Goal: Transaction & Acquisition: Purchase product/service

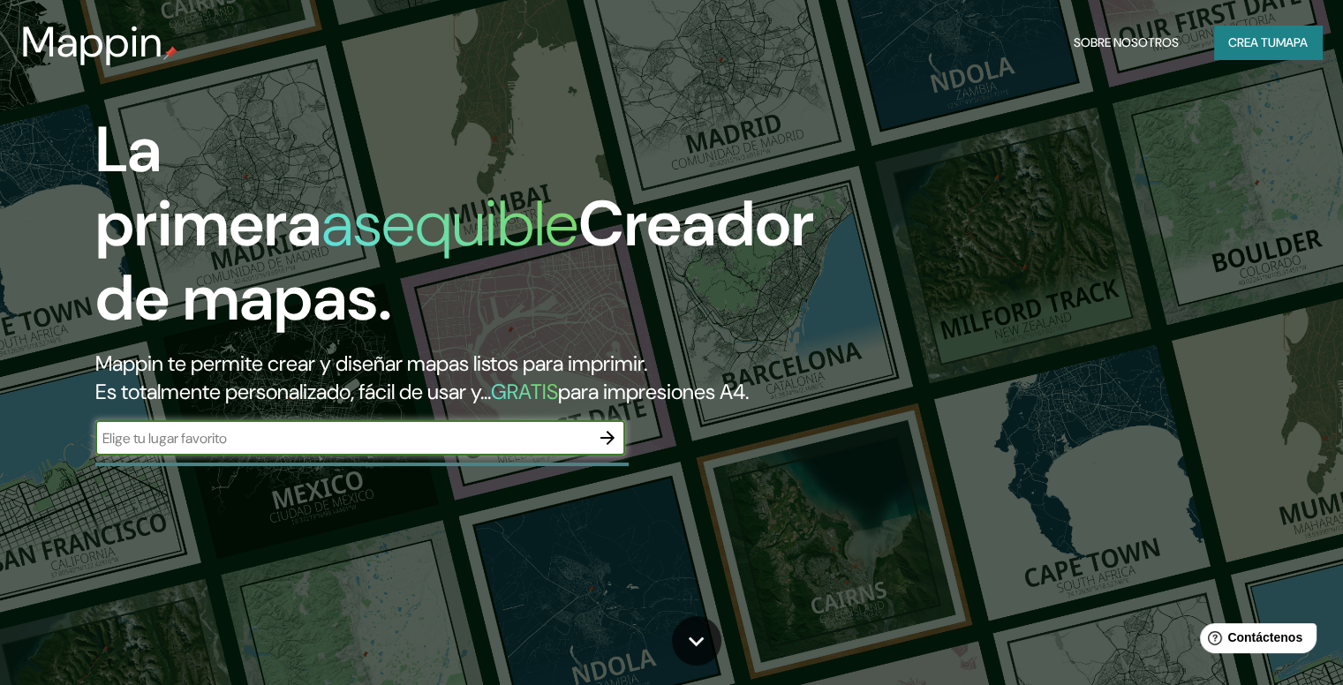
click at [303, 449] on input "text" at bounding box center [342, 438] width 495 height 20
type input "[GEOGRAPHIC_DATA][PERSON_NAME][PERSON_NAME][PERSON_NAME] cdmx"
click at [605, 456] on button "button" at bounding box center [607, 437] width 35 height 35
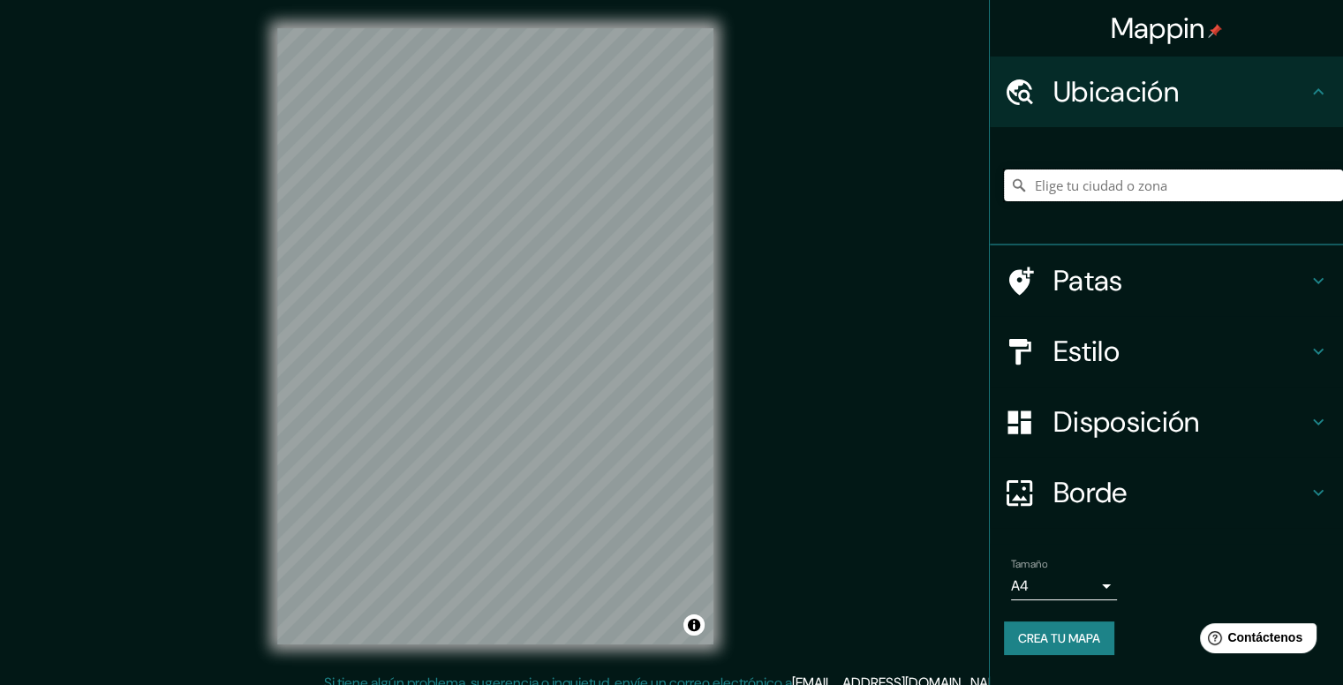
click at [1161, 187] on input "Elige tu ciudad o zona" at bounding box center [1173, 186] width 339 height 32
click at [1123, 190] on input "[GEOGRAPHIC_DATA], [GEOGRAPHIC_DATA]" at bounding box center [1173, 186] width 339 height 32
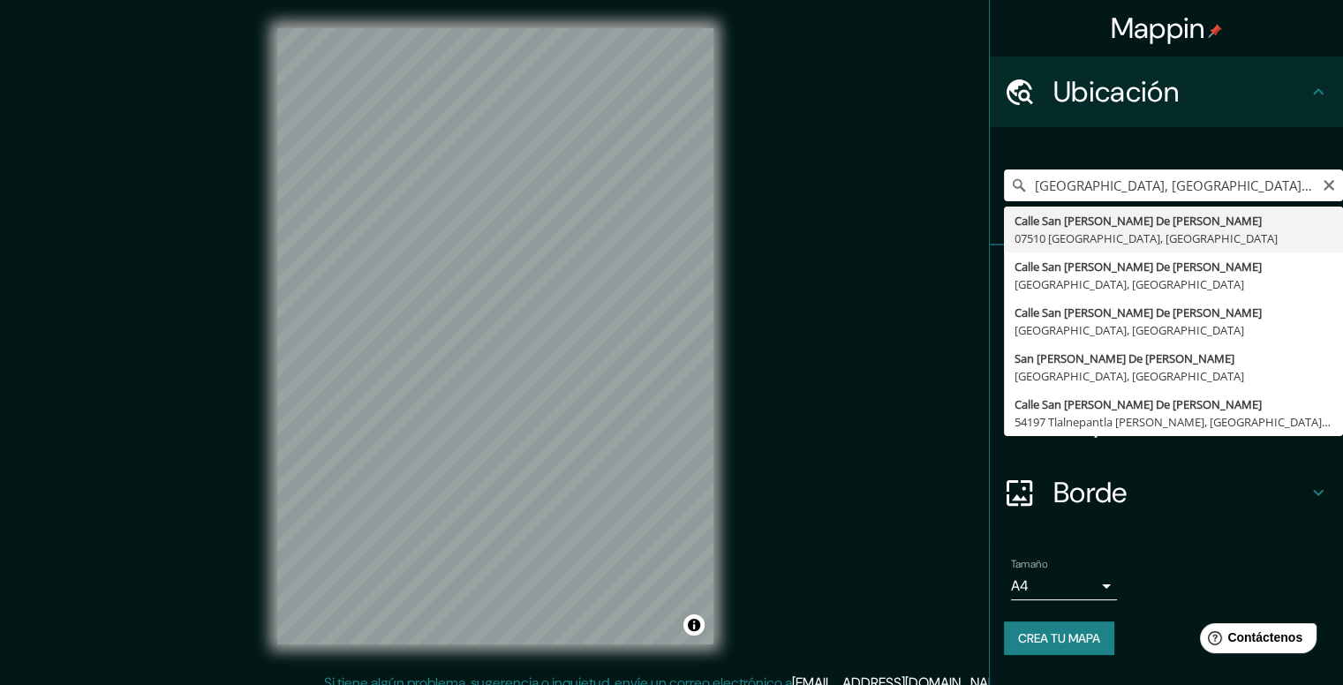
type input "[GEOGRAPHIC_DATA][PERSON_NAME][PERSON_NAME], [GEOGRAPHIC_DATA], [GEOGRAPHIC_DAT…"
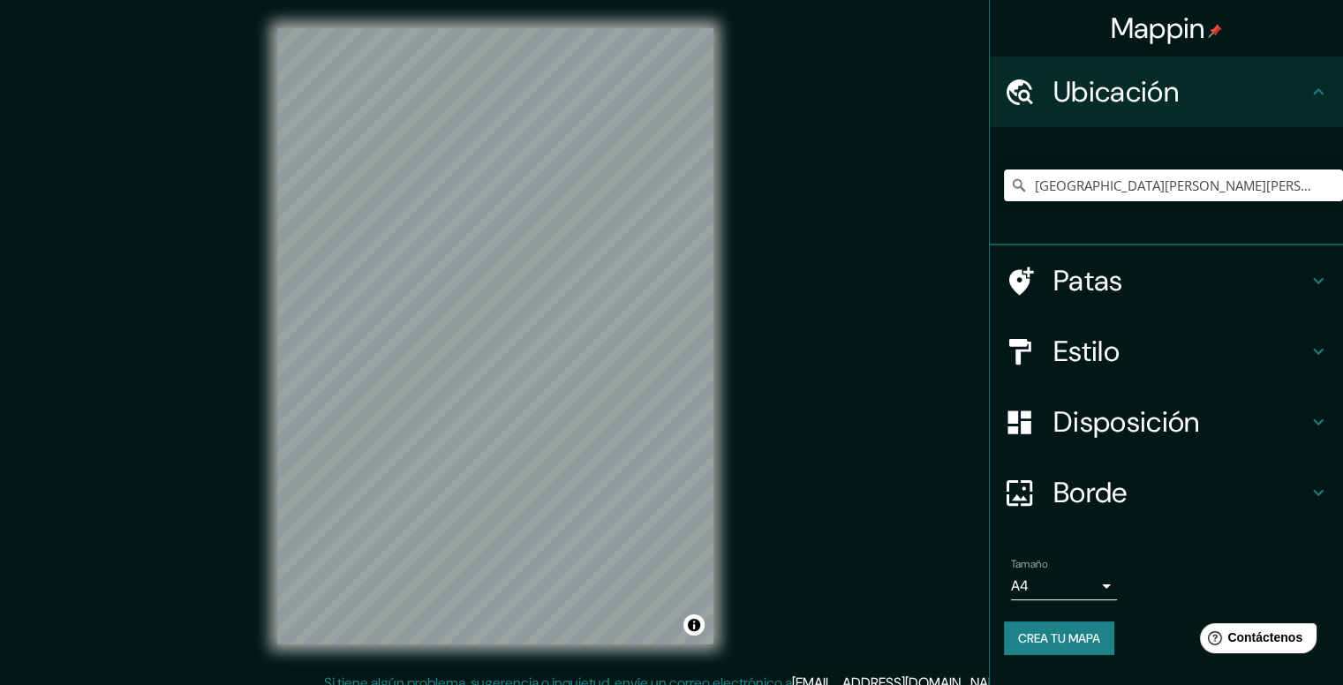
click at [735, 359] on div "© Mapbox © OpenStreetMap Improve this map" at bounding box center [495, 336] width 493 height 673
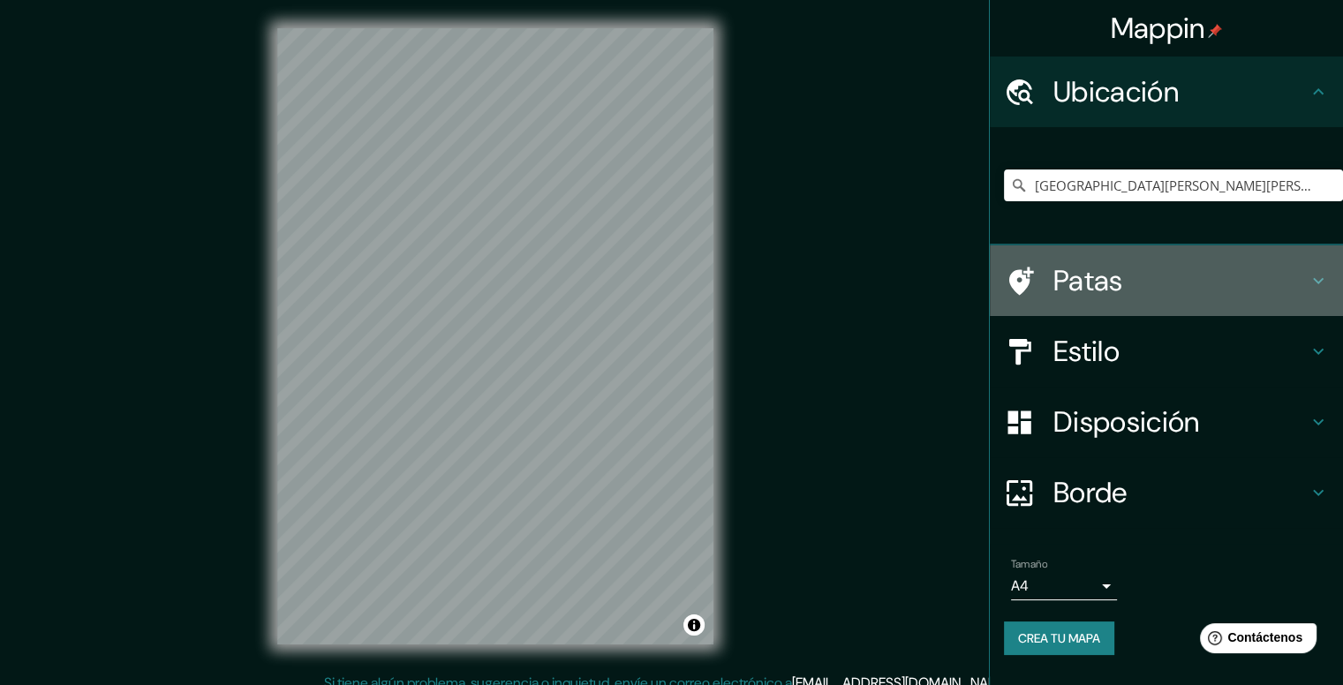
click at [1308, 279] on icon at bounding box center [1318, 280] width 21 height 21
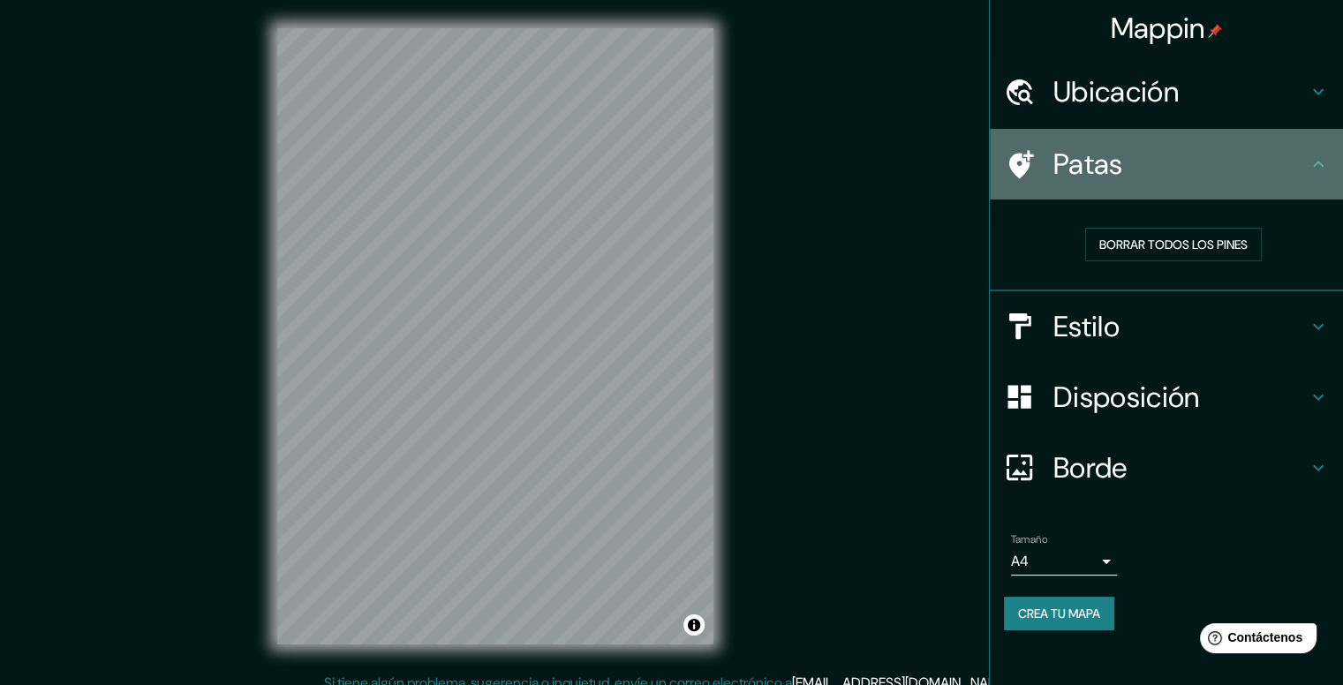
click at [1321, 170] on icon at bounding box center [1318, 164] width 21 height 21
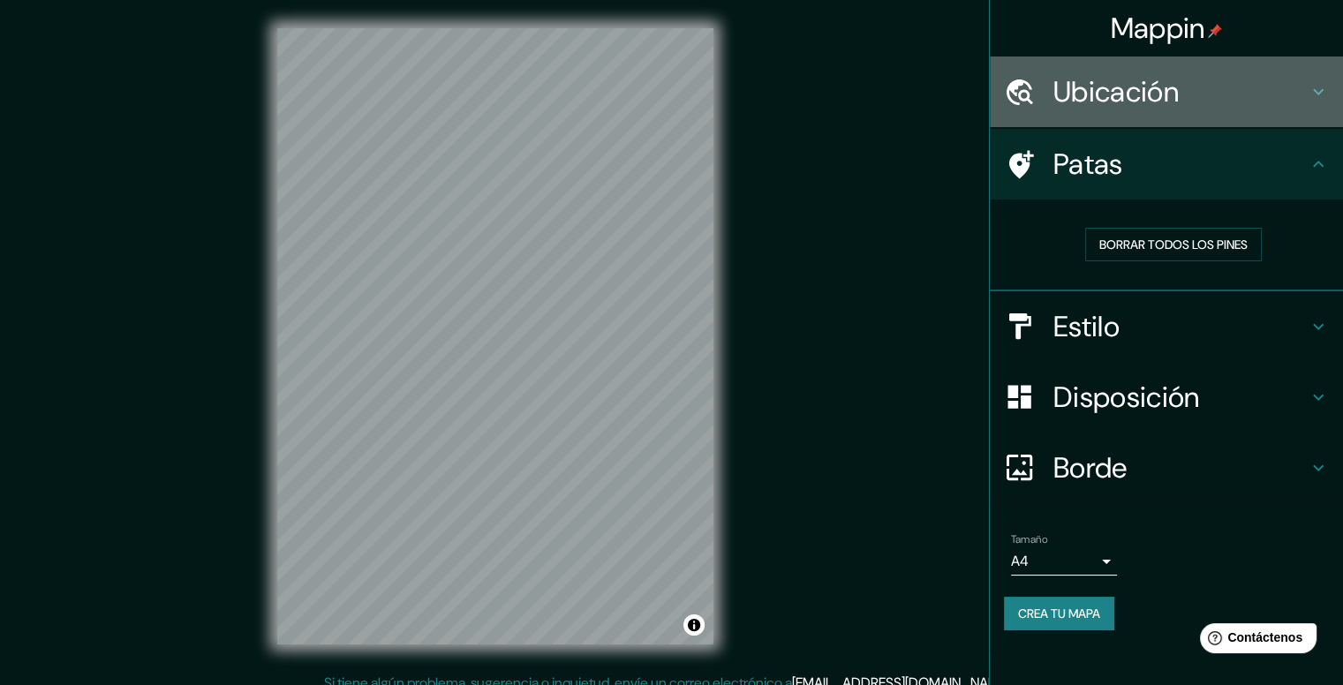
click at [1317, 95] on icon at bounding box center [1318, 91] width 21 height 21
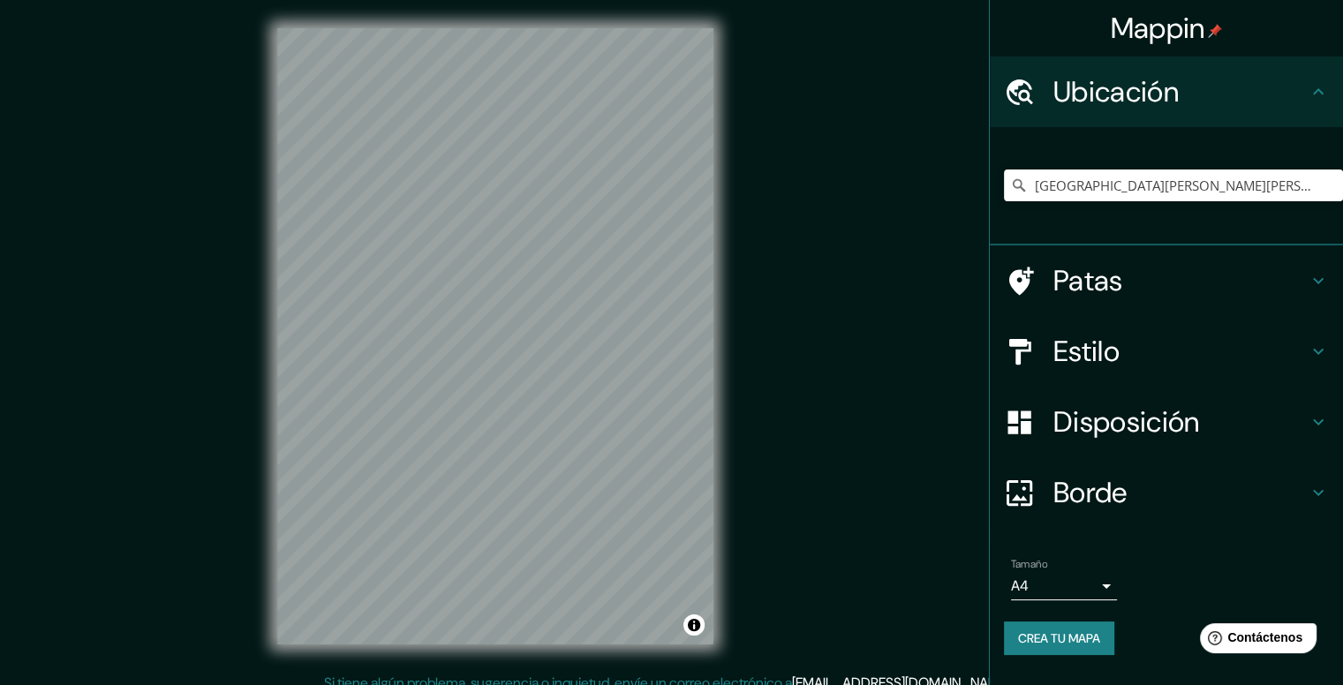
click at [740, 356] on div "© Mapbox © OpenStreetMap Improve this map" at bounding box center [495, 336] width 493 height 673
click at [1332, 188] on icon "Claro" at bounding box center [1329, 185] width 11 height 11
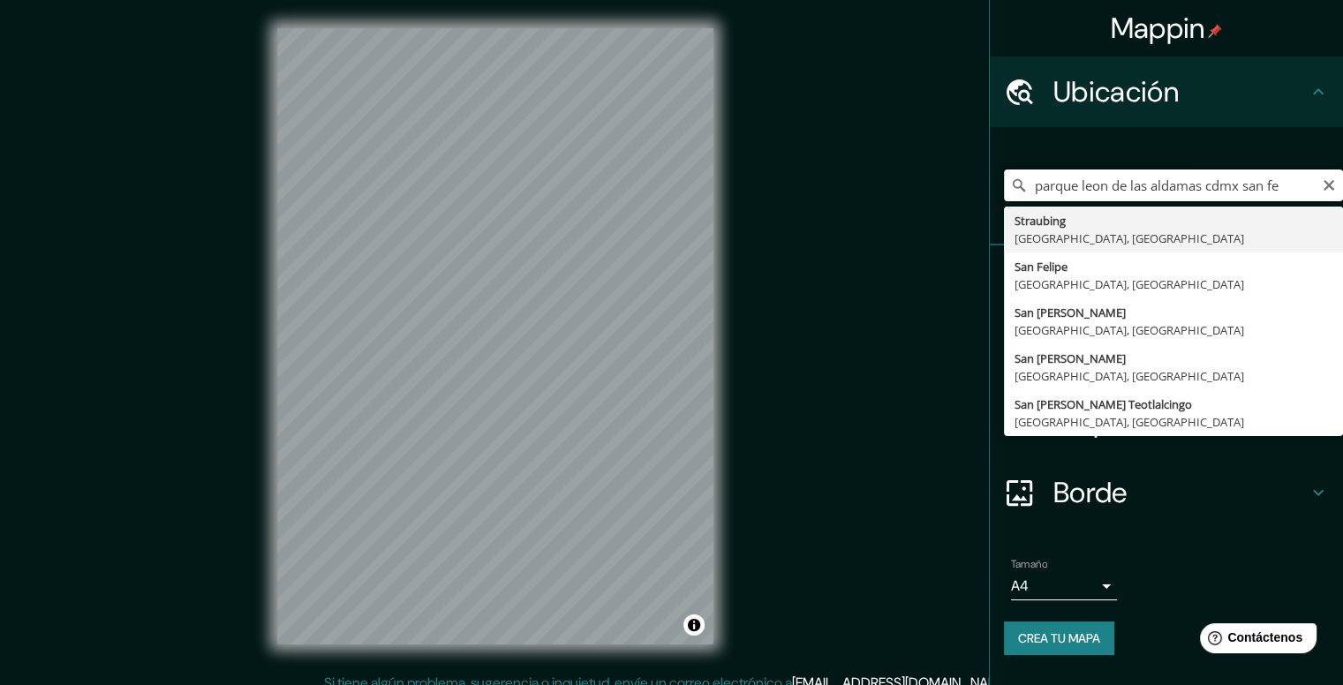
type input "parque leon de las aldamas cdmx san fe"
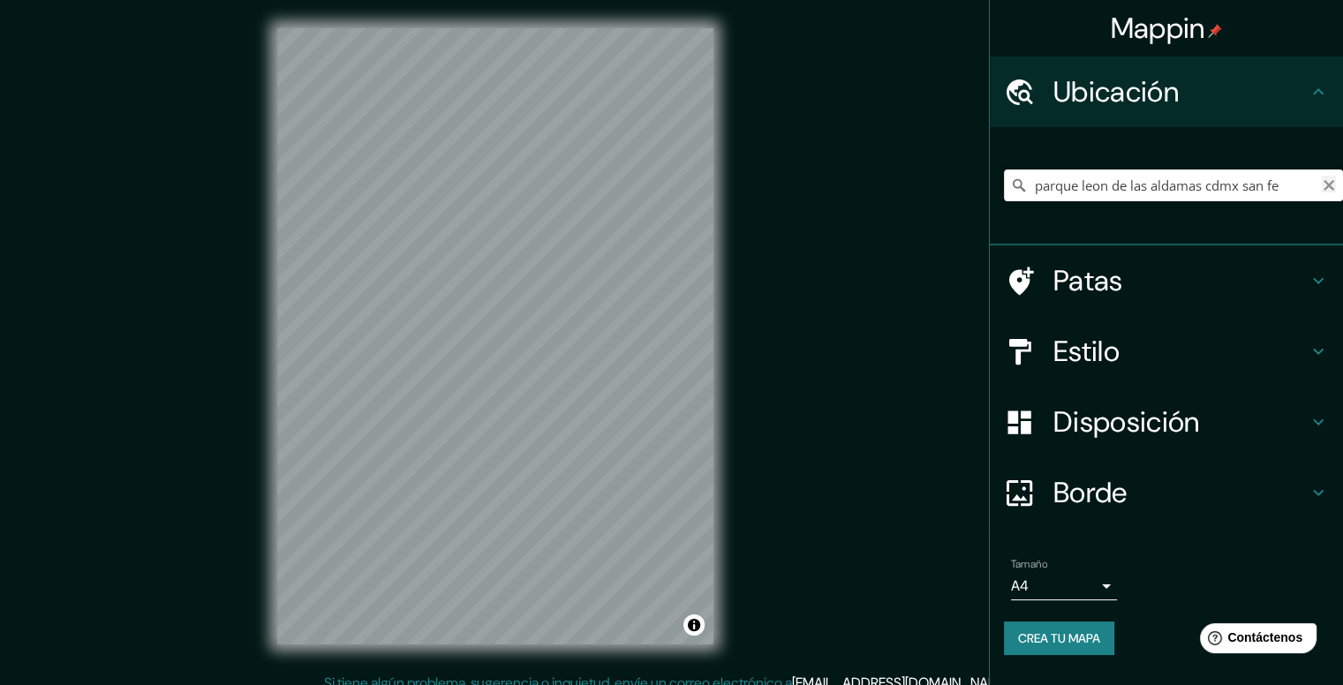
click at [1324, 179] on icon "Claro" at bounding box center [1329, 185] width 14 height 14
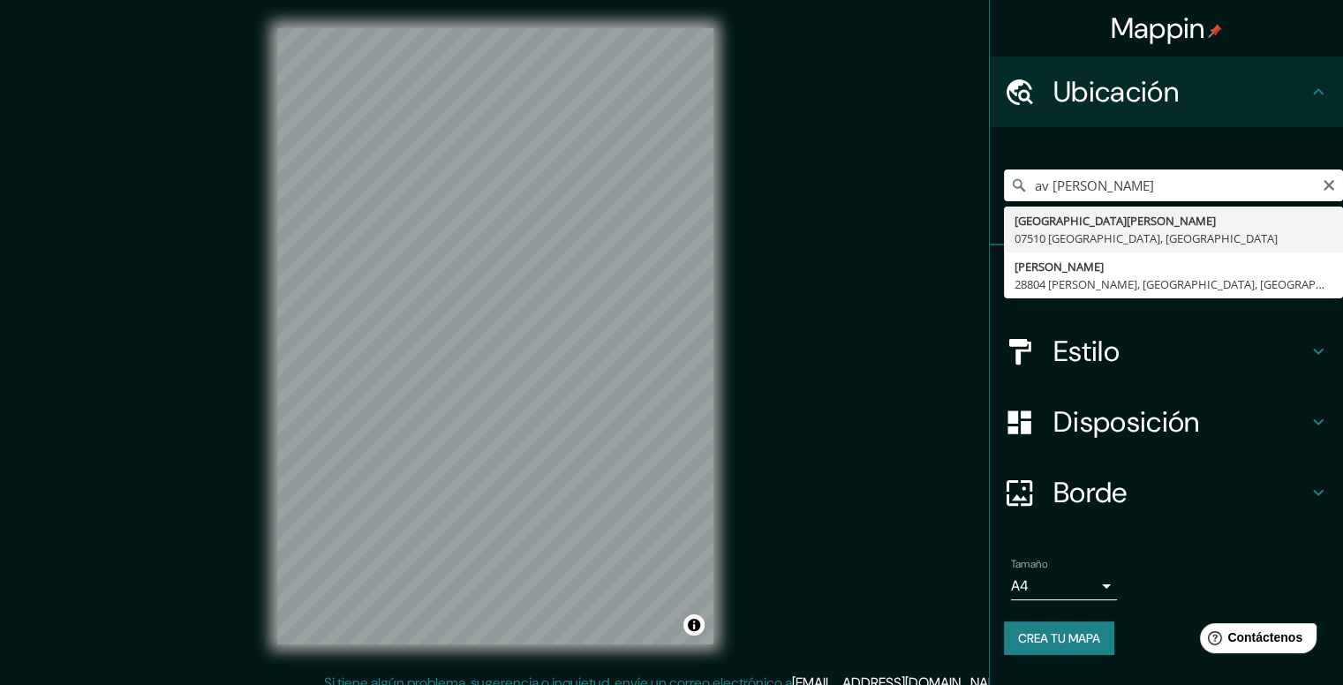
type input "[GEOGRAPHIC_DATA][PERSON_NAME], [GEOGRAPHIC_DATA], [GEOGRAPHIC_DATA]"
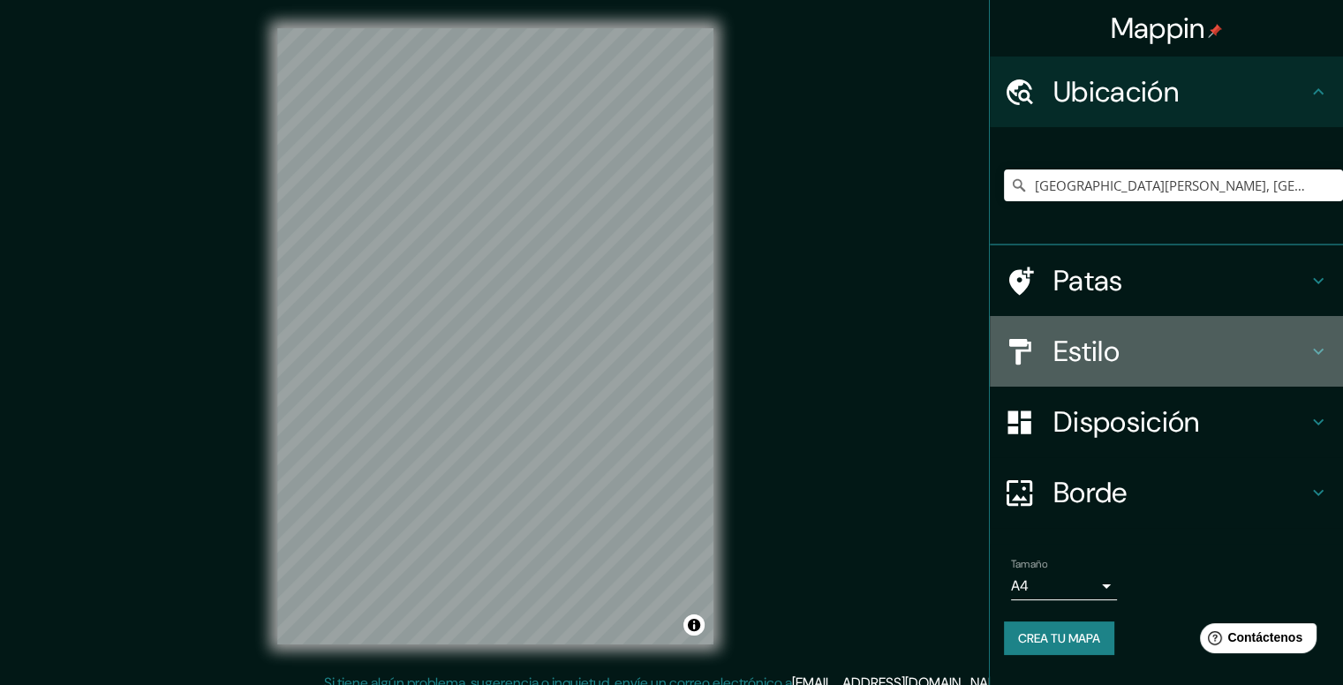
click at [1295, 351] on h4 "Estilo" at bounding box center [1181, 351] width 254 height 35
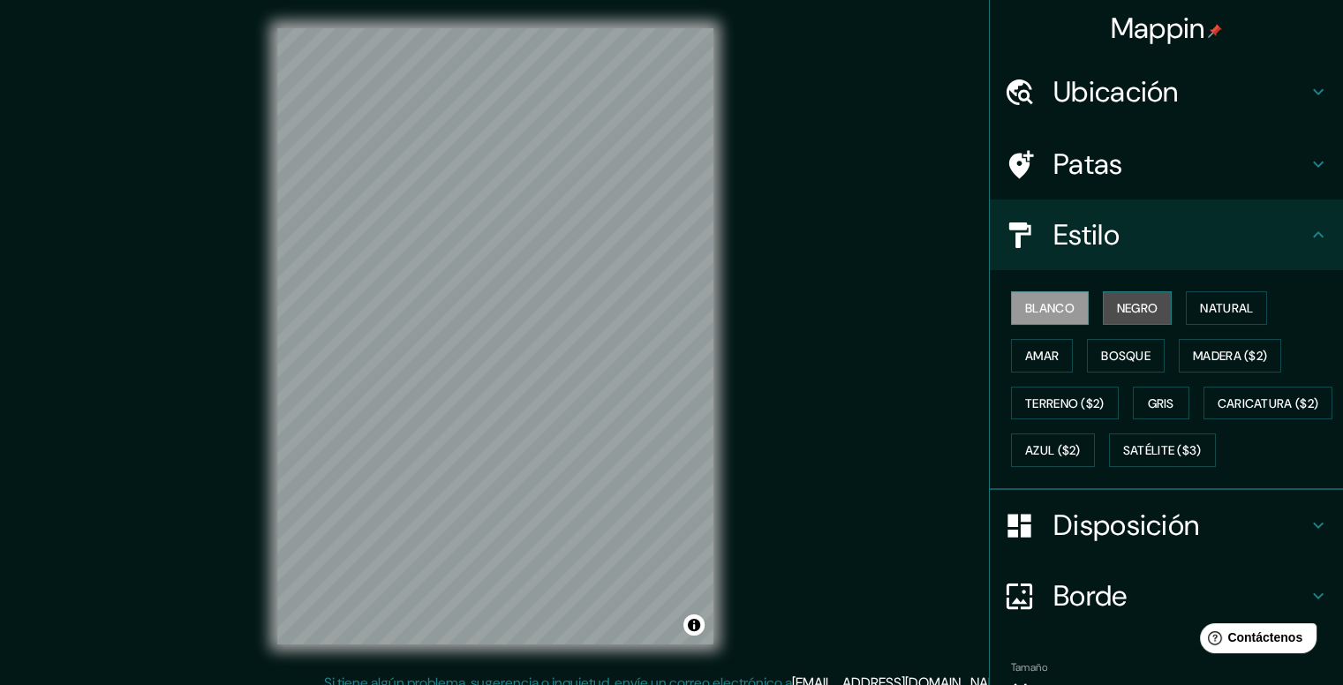
click at [1130, 313] on font "Negro" at bounding box center [1138, 308] width 42 height 16
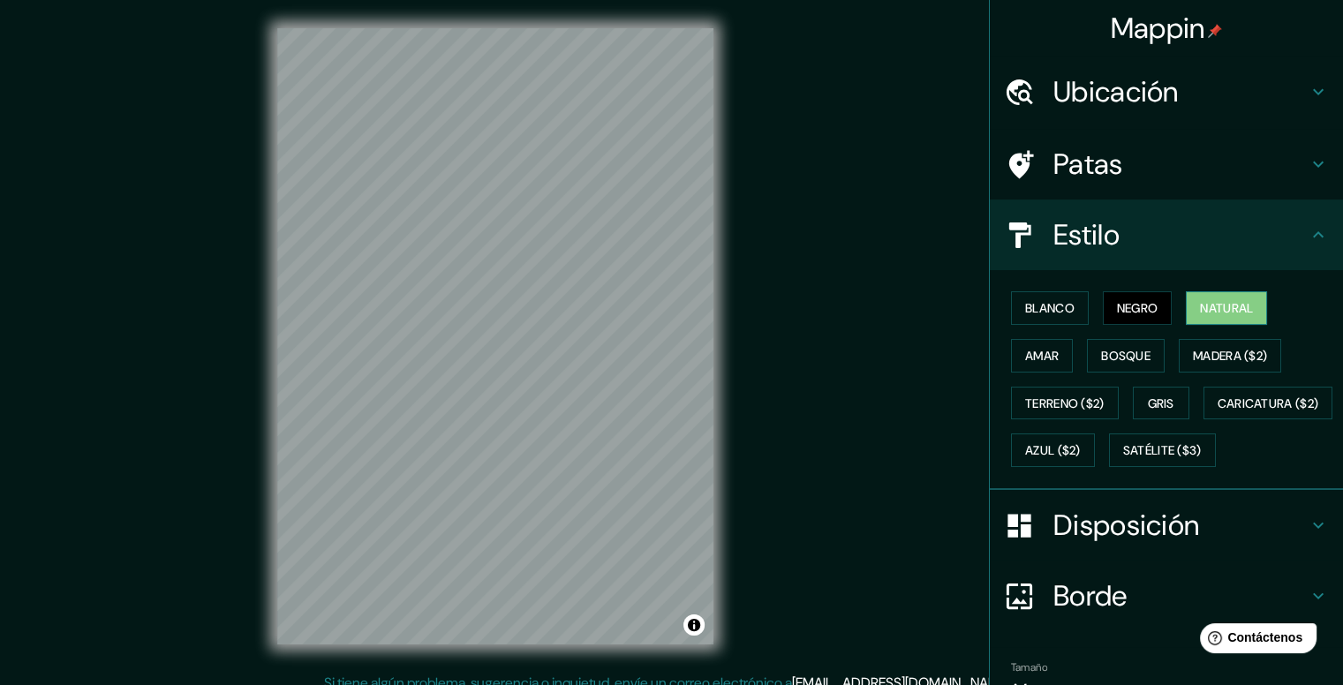
click at [1214, 313] on font "Natural" at bounding box center [1226, 308] width 53 height 16
click at [1102, 356] on font "Bosque" at bounding box center [1125, 356] width 49 height 16
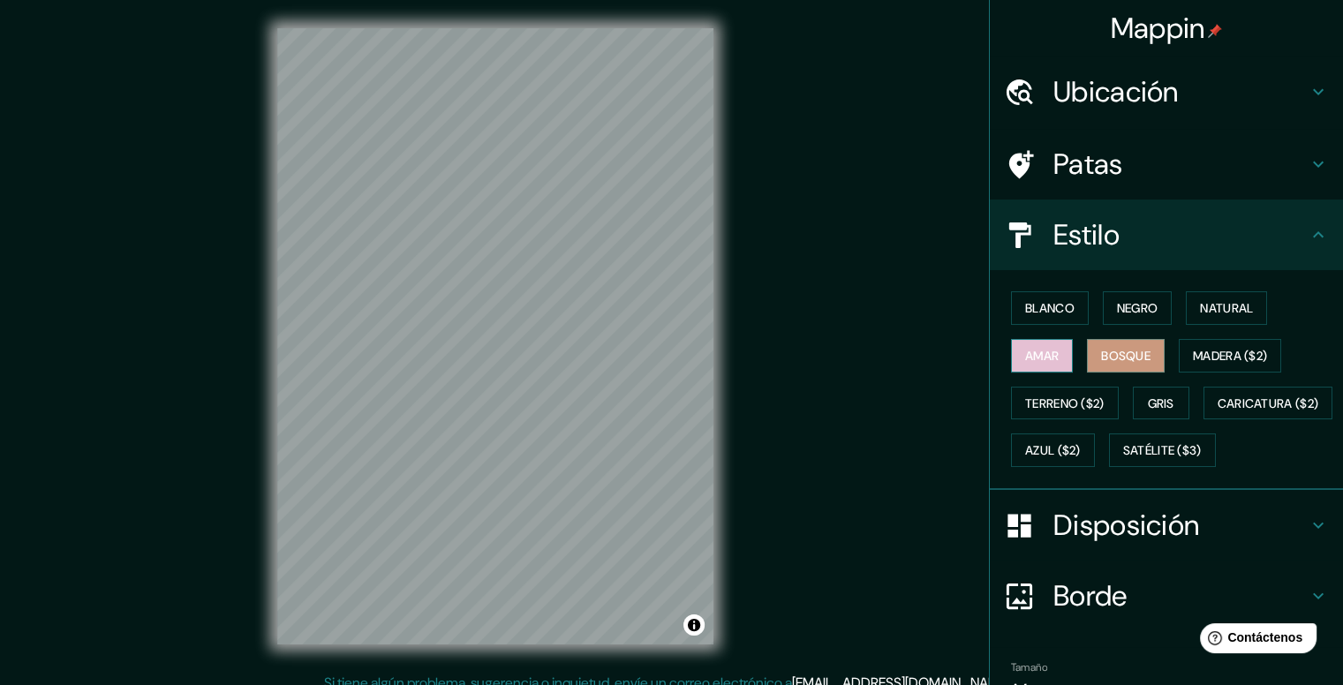
click at [1025, 361] on font "Amar" at bounding box center [1042, 356] width 34 height 16
click at [1132, 359] on font "Bosque" at bounding box center [1125, 356] width 49 height 16
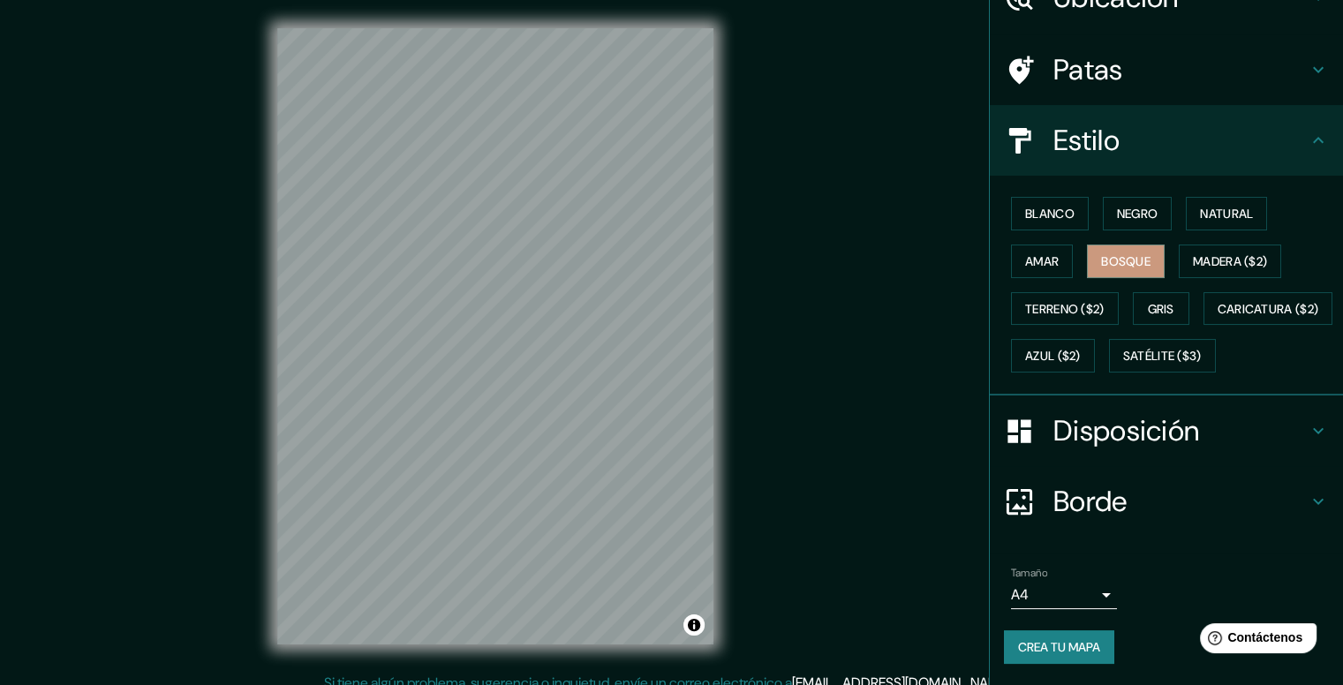
click at [1286, 502] on h4 "Borde" at bounding box center [1181, 501] width 254 height 35
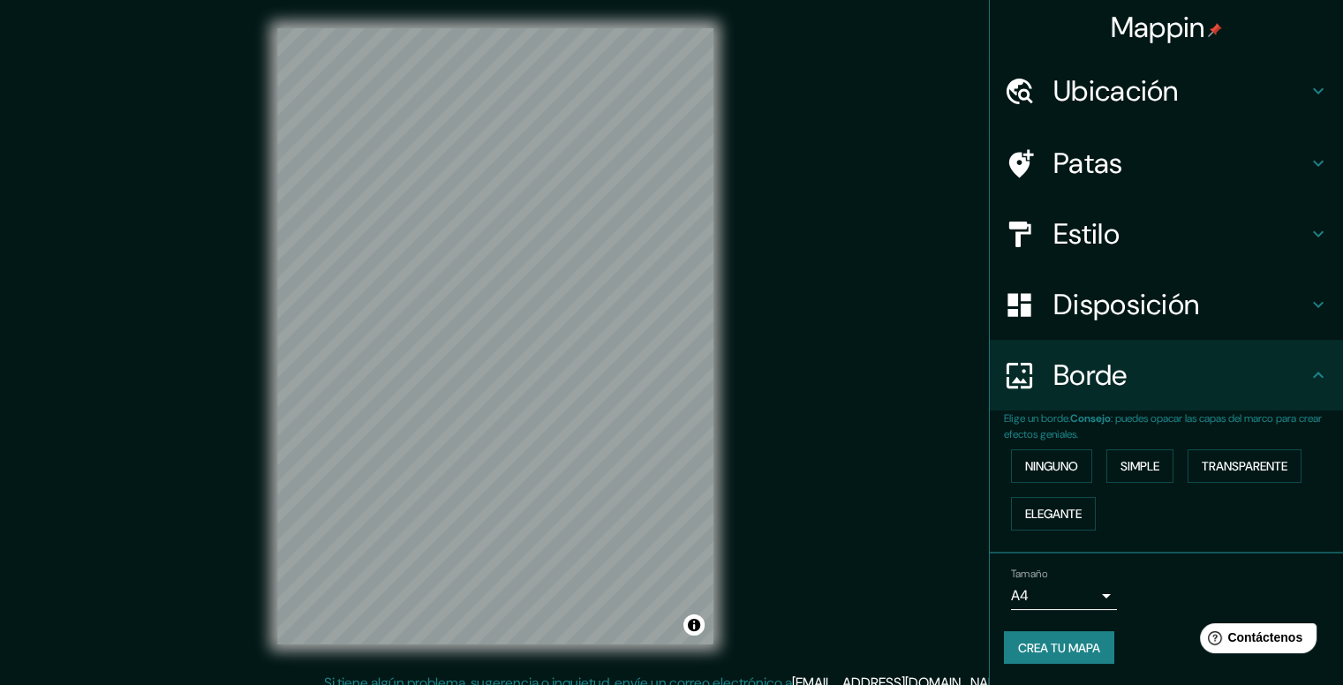
scroll to position [0, 0]
click at [1258, 472] on font "Transparente" at bounding box center [1245, 467] width 86 height 16
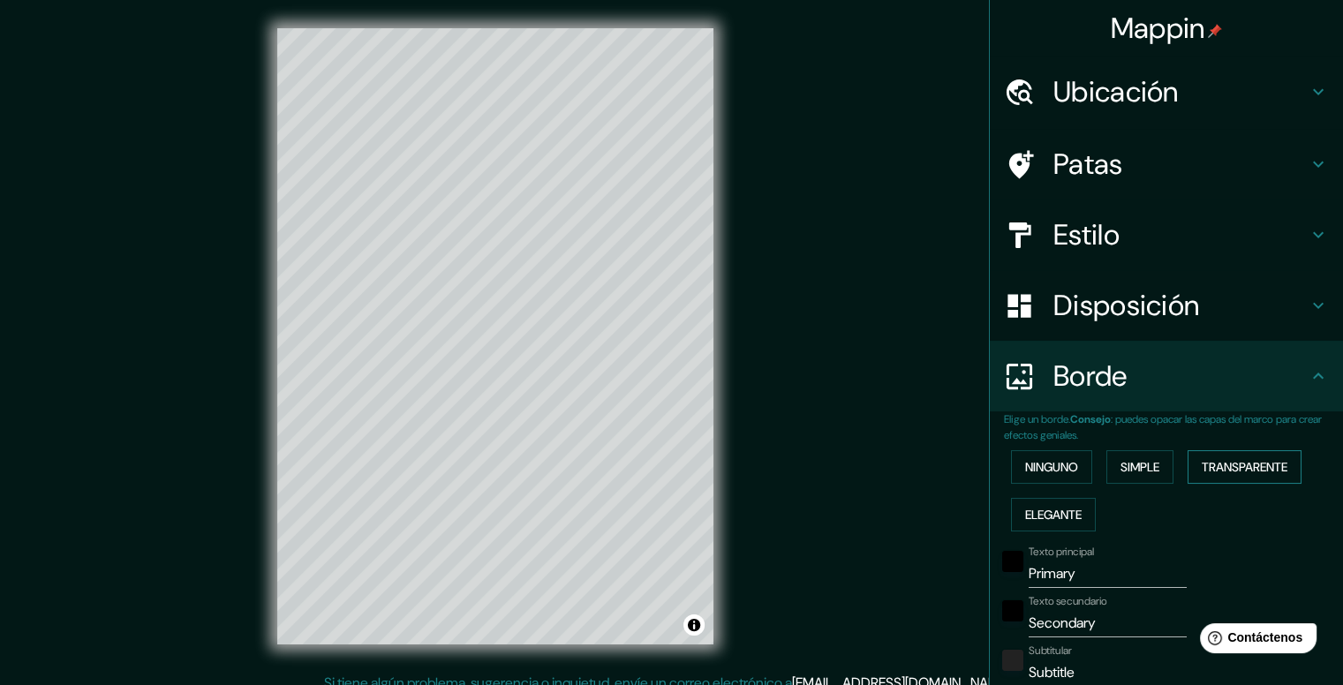
click at [1258, 472] on font "Transparente" at bounding box center [1245, 467] width 86 height 16
type input "237"
type input "40"
click at [1043, 469] on font "Ninguno" at bounding box center [1051, 467] width 53 height 16
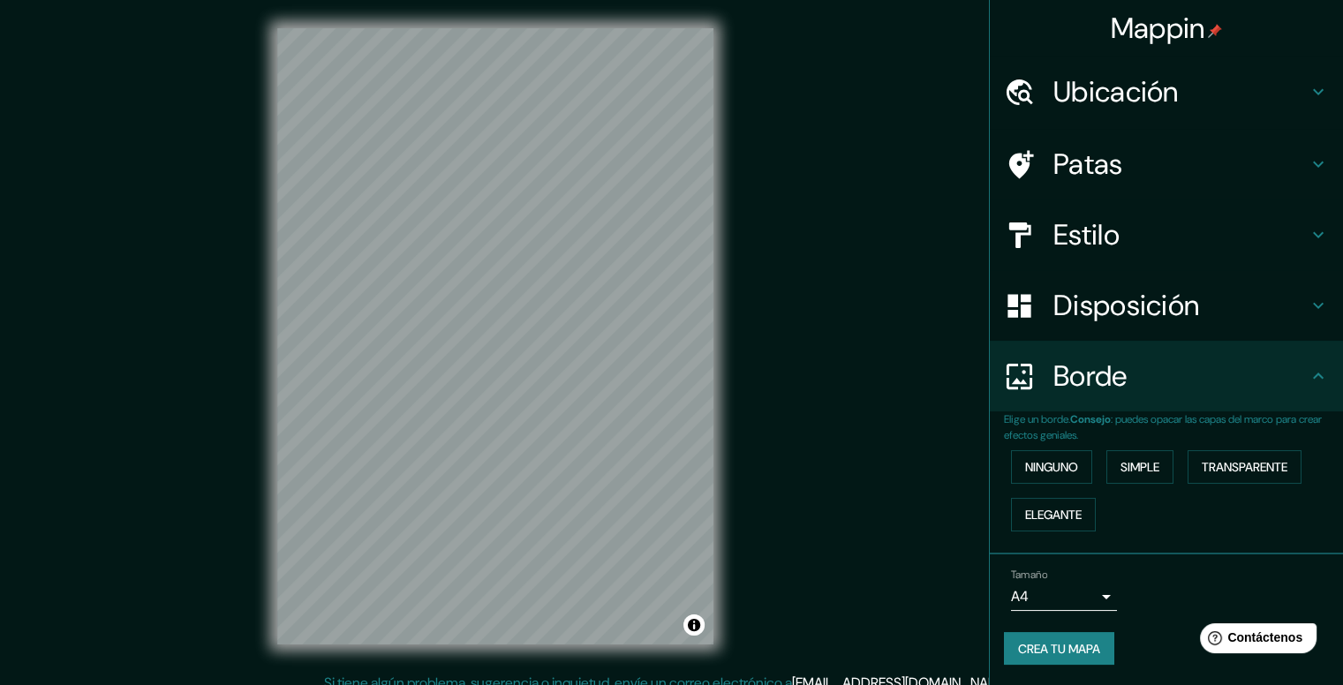
click at [1311, 298] on icon at bounding box center [1318, 305] width 21 height 21
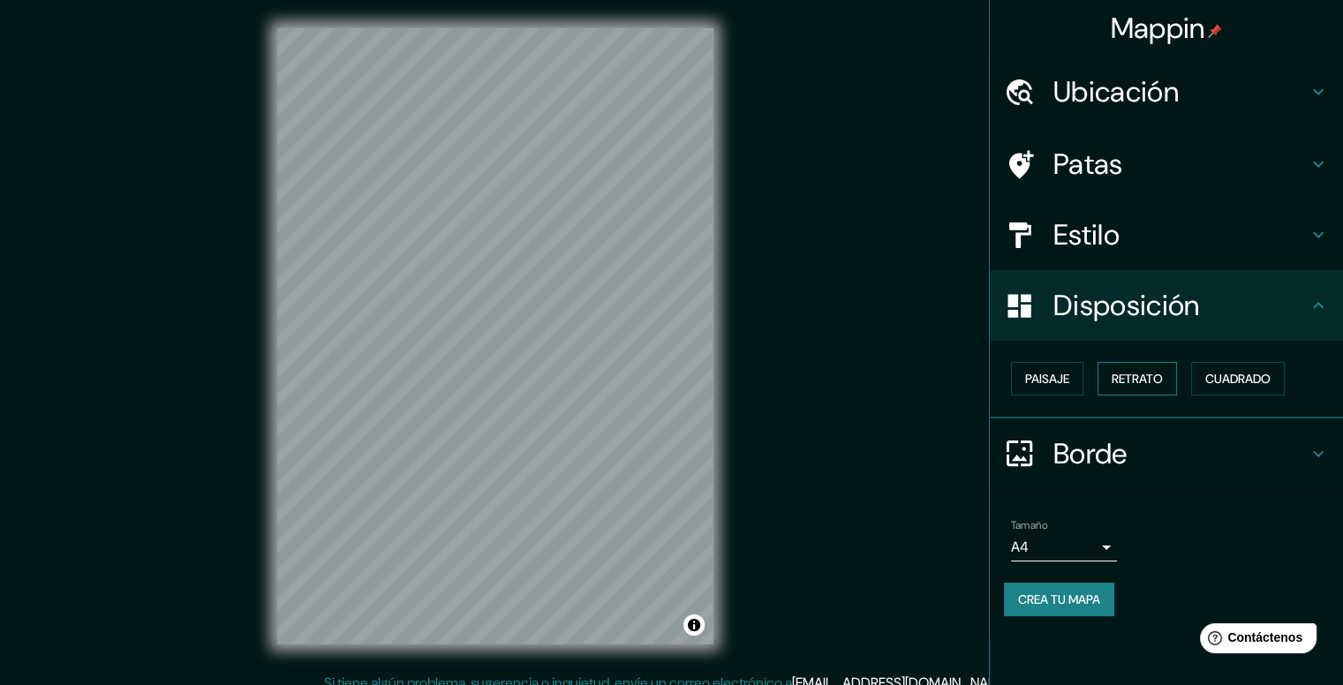
click at [1130, 378] on font "Retrato" at bounding box center [1137, 379] width 51 height 16
click at [1243, 381] on font "Cuadrado" at bounding box center [1237, 379] width 65 height 16
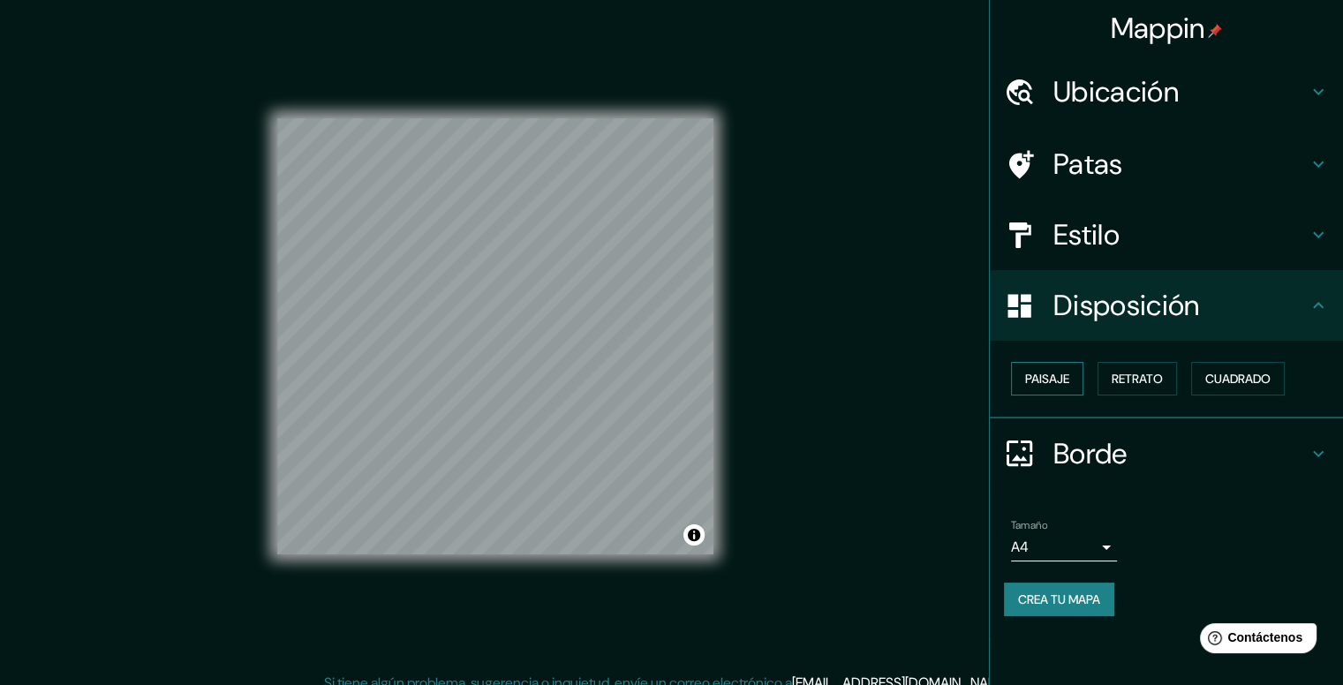
click at [1017, 379] on button "Paisaje" at bounding box center [1047, 379] width 72 height 34
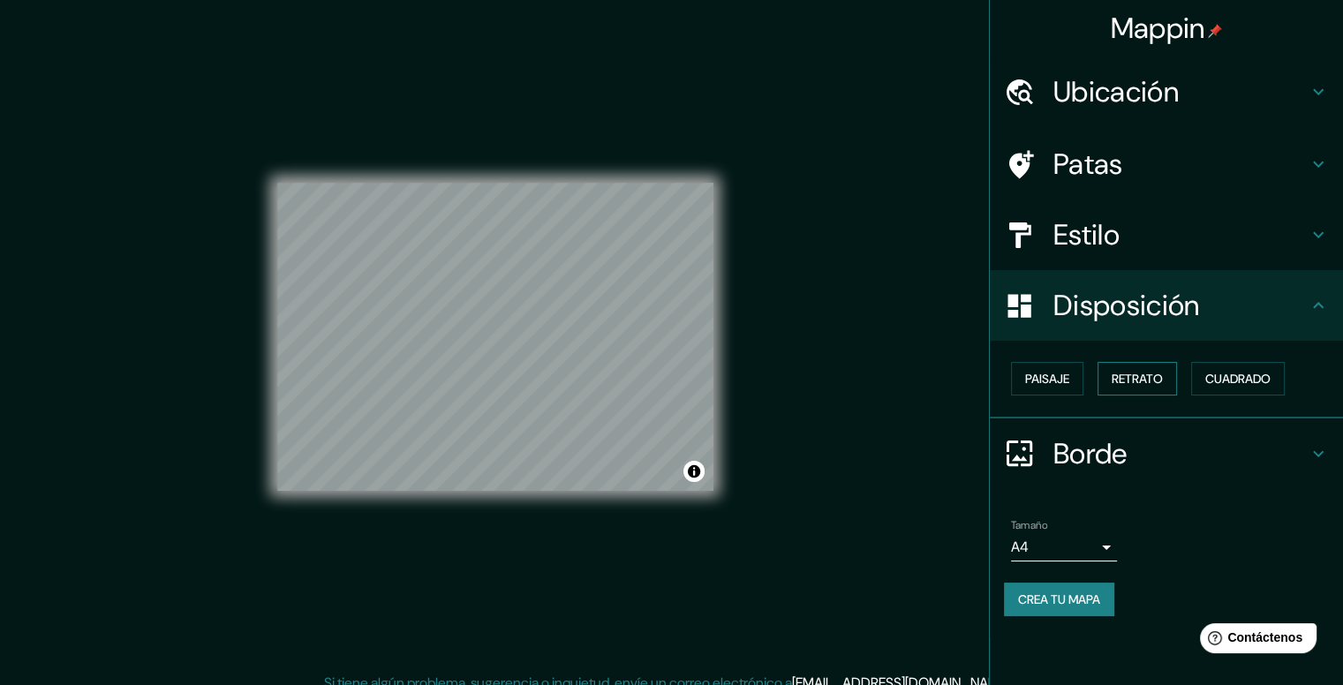
click at [1114, 385] on font "Retrato" at bounding box center [1137, 379] width 51 height 16
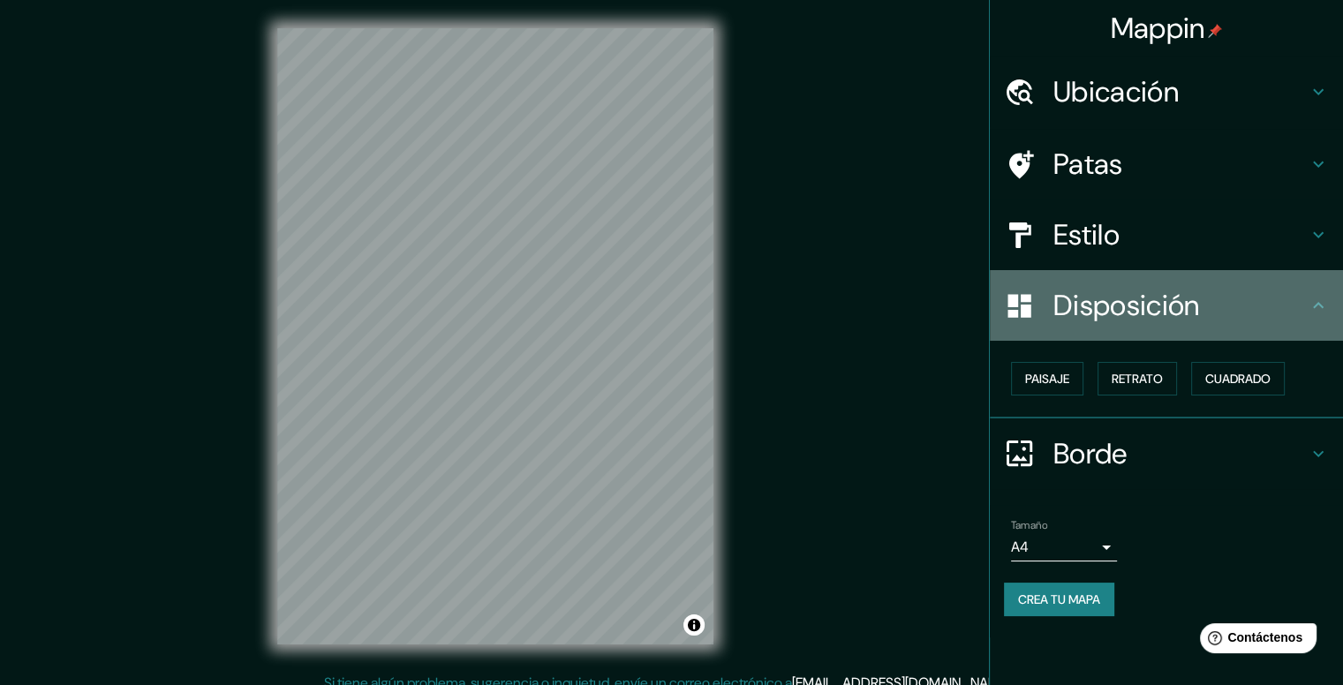
click at [1270, 324] on div "Disposición" at bounding box center [1166, 305] width 353 height 71
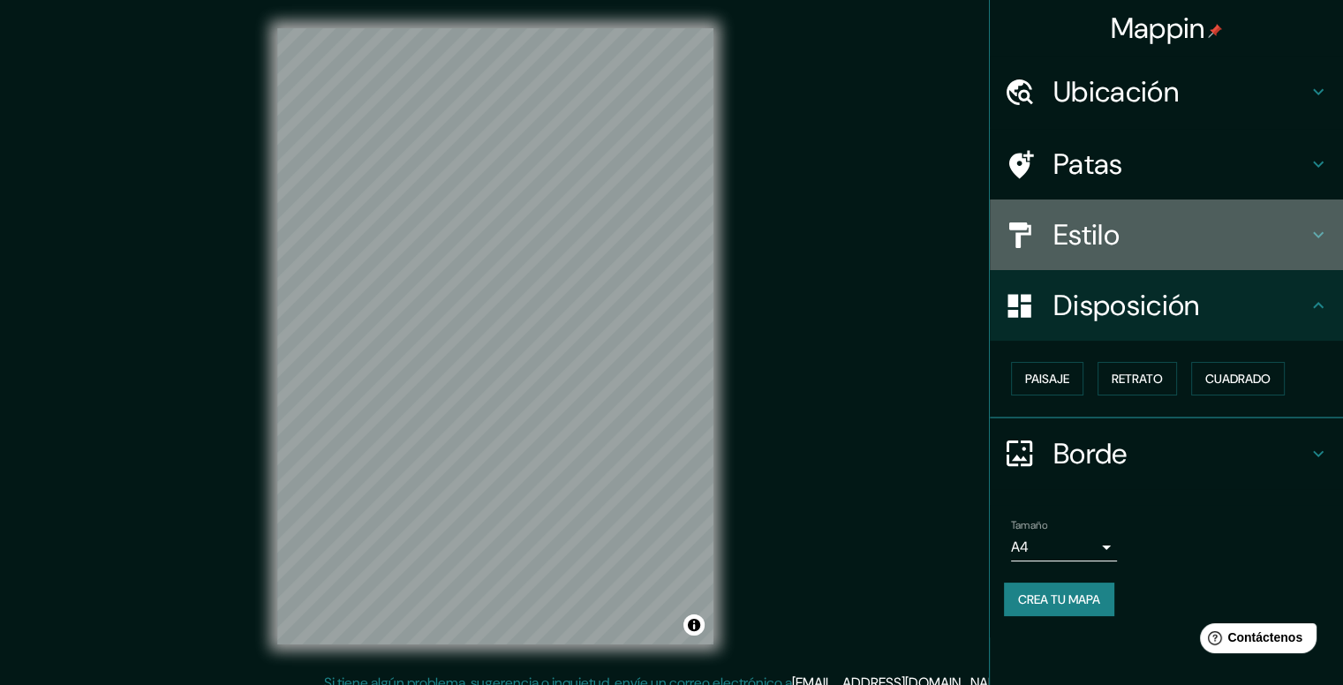
click at [1325, 220] on div "Estilo" at bounding box center [1166, 235] width 353 height 71
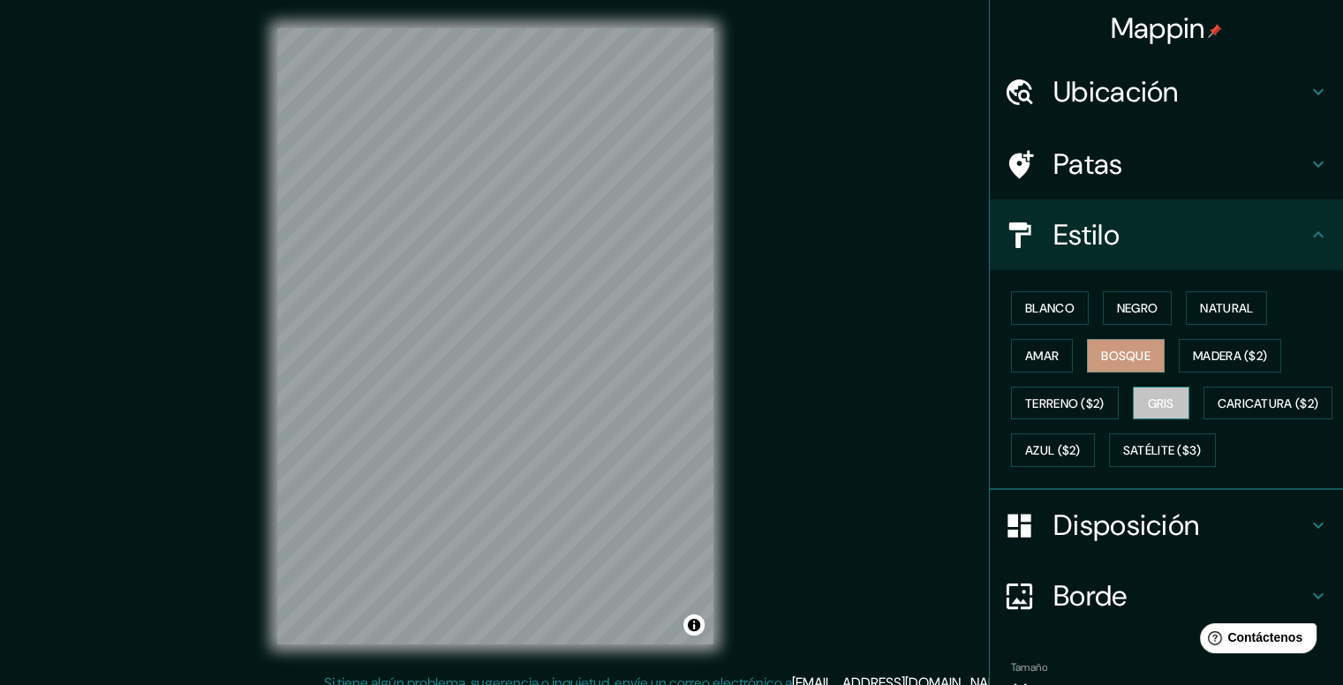
click at [1148, 414] on button "Gris" at bounding box center [1161, 404] width 57 height 34
click at [1214, 359] on font "Madera ($2)" at bounding box center [1230, 356] width 74 height 16
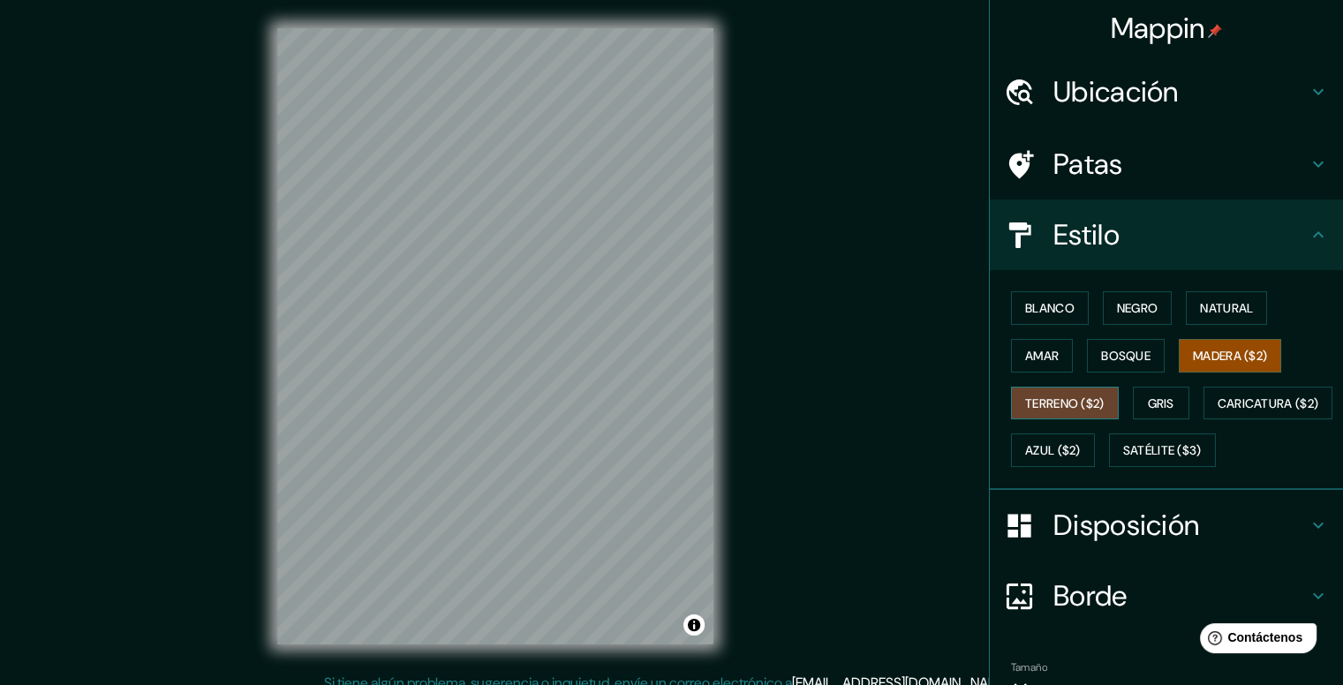
click at [1061, 411] on font "Terreno ($2)" at bounding box center [1064, 403] width 79 height 23
click at [1108, 358] on font "Bosque" at bounding box center [1125, 356] width 49 height 16
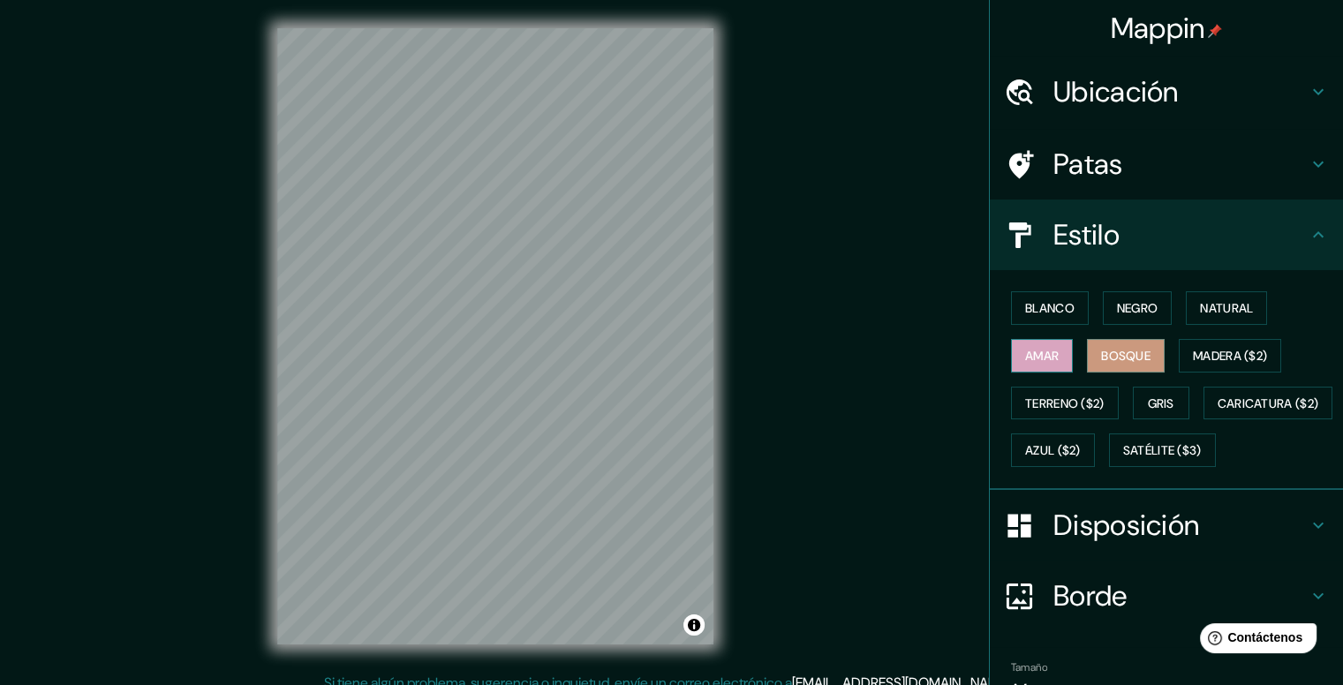
click at [1041, 357] on font "Amar" at bounding box center [1042, 356] width 34 height 16
click at [1059, 404] on font "Terreno ($2)" at bounding box center [1064, 404] width 79 height 16
click at [1106, 351] on font "Bosque" at bounding box center [1125, 356] width 49 height 16
click at [1218, 310] on font "Natural" at bounding box center [1226, 308] width 53 height 16
